Goal: Find specific page/section: Find specific page/section

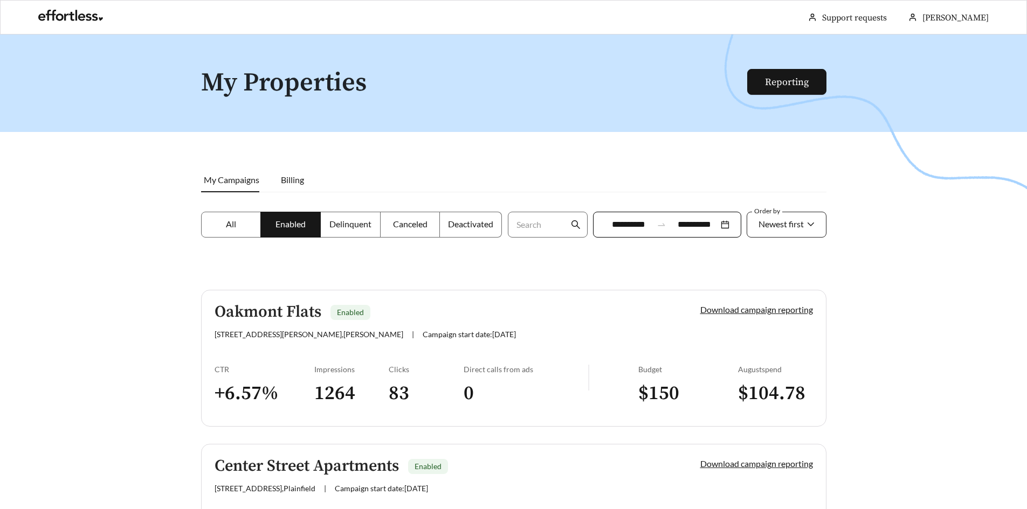
click at [809, 223] on icon at bounding box center [810, 224] width 9 height 9
click at [811, 224] on icon at bounding box center [810, 224] width 9 height 9
click at [809, 223] on icon at bounding box center [810, 224] width 9 height 9
click at [762, 225] on span "Newest first" at bounding box center [780, 224] width 45 height 10
click at [765, 280] on span "A-Z" at bounding box center [764, 285] width 15 height 10
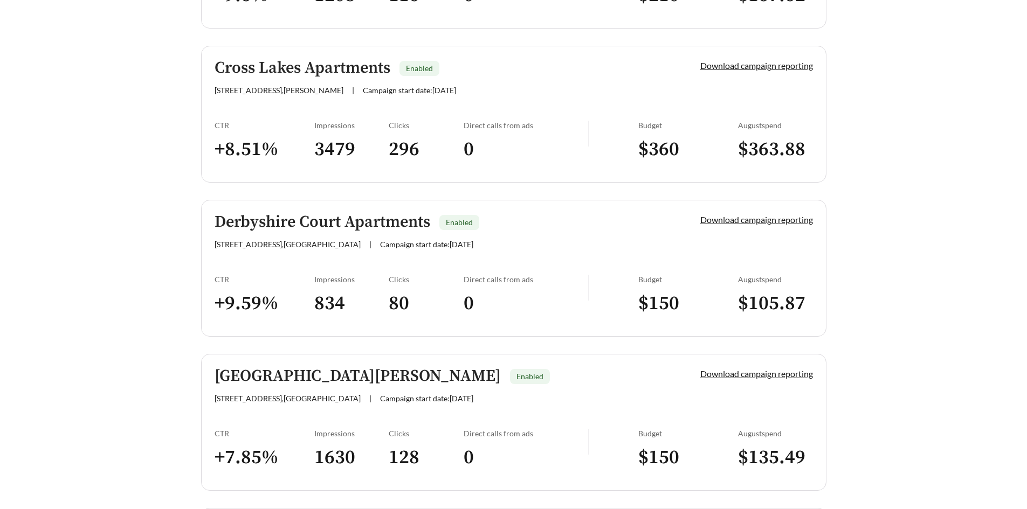
scroll to position [1477, 0]
